Goal: Transaction & Acquisition: Purchase product/service

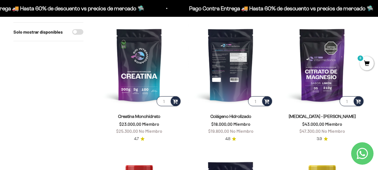
scroll to position [56, 0]
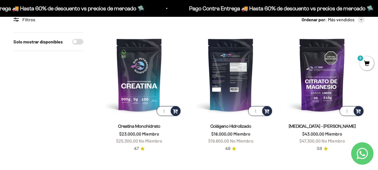
click at [229, 78] on img at bounding box center [230, 74] width 85 height 85
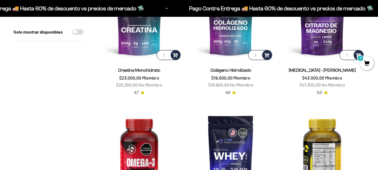
scroll to position [168, 0]
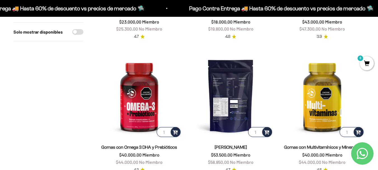
click at [245, 89] on img at bounding box center [230, 95] width 85 height 85
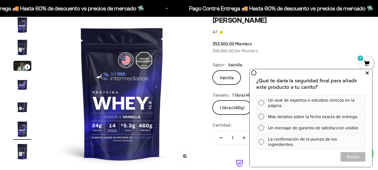
click at [367, 71] on icon at bounding box center [366, 72] width 3 height 7
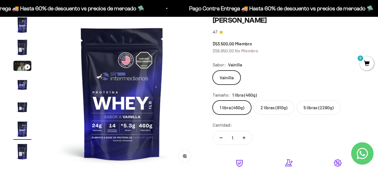
click at [277, 108] on label "2 libras (910g)" at bounding box center [273, 107] width 41 height 14
click at [212, 100] on input "2 libras (910g)" at bounding box center [212, 100] width 0 height 0
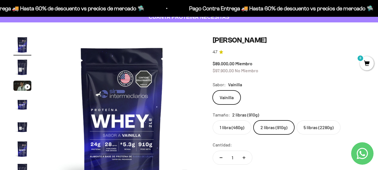
scroll to position [28, 0]
